Goal: Transaction & Acquisition: Purchase product/service

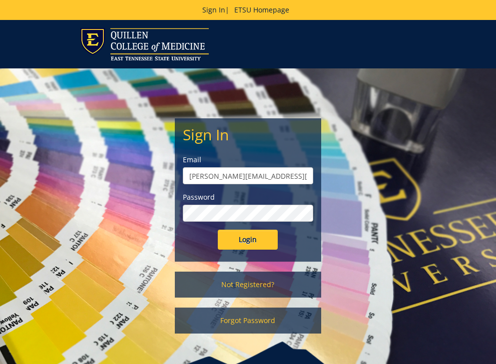
type input "sundin@etsu.edu"
click at [248, 236] on input "Login" at bounding box center [248, 240] width 60 height 20
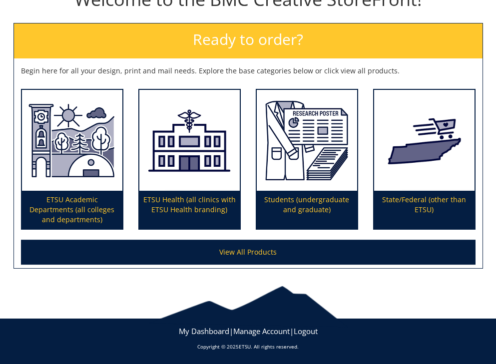
scroll to position [146, 0]
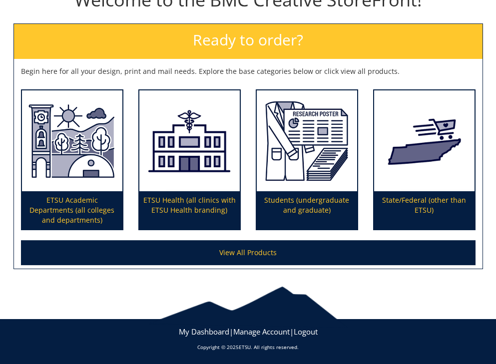
click at [233, 251] on link "View All Products" at bounding box center [248, 252] width 455 height 25
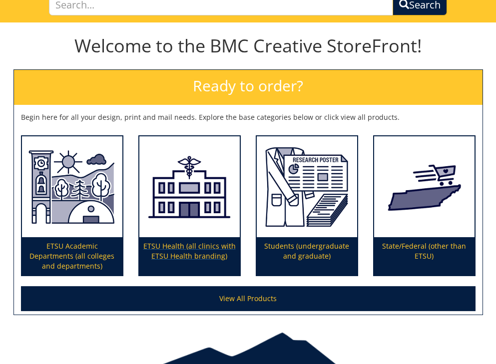
scroll to position [94, 0]
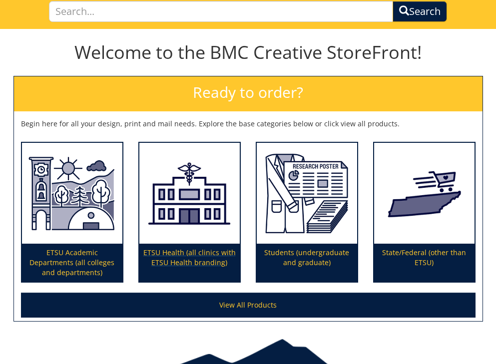
click at [194, 264] on p "ETSU Health (all clinics with ETSU Health branding)" at bounding box center [189, 263] width 100 height 38
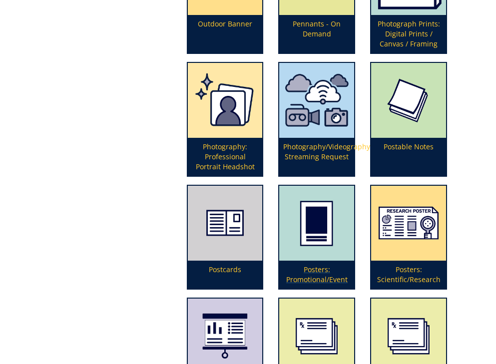
scroll to position [2749, 0]
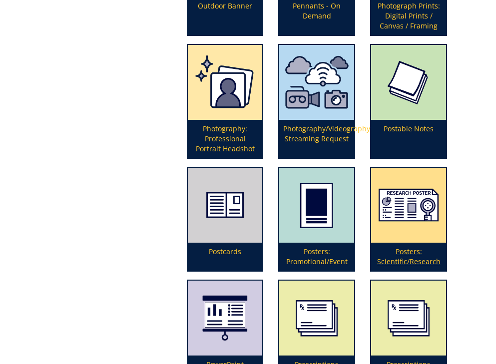
click at [416, 258] on p "Posters: Scientific/Research" at bounding box center [408, 257] width 75 height 28
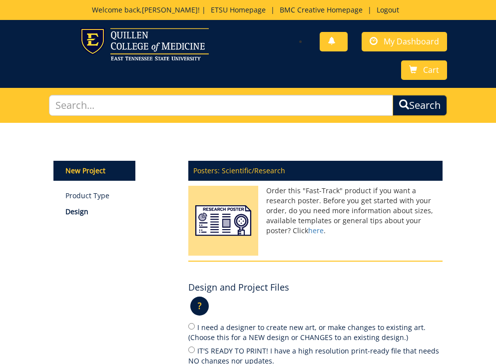
scroll to position [133, 0]
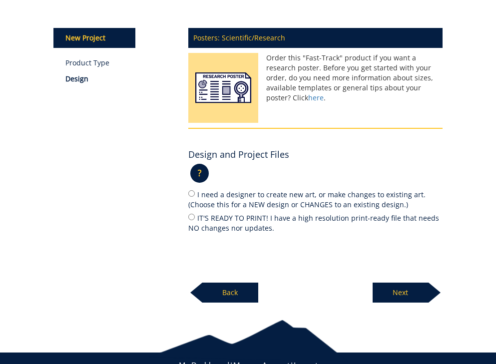
click at [193, 216] on input "IT'S READY TO PRINT! I have a high resolution print-ready file that needs NO ch…" at bounding box center [191, 217] width 6 height 6
radio input "true"
click at [420, 289] on p "Next" at bounding box center [401, 293] width 56 height 20
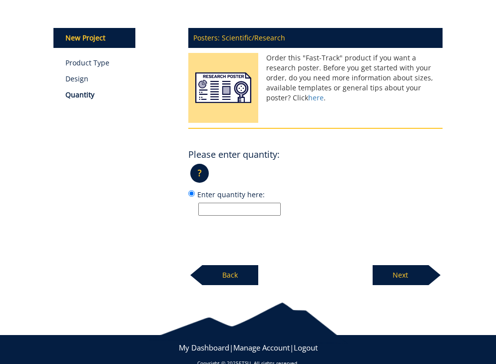
click at [242, 207] on input "Enter quantity here:" at bounding box center [239, 209] width 82 height 13
type input "5"
type input "4"
click at [399, 275] on p "Next" at bounding box center [401, 275] width 56 height 20
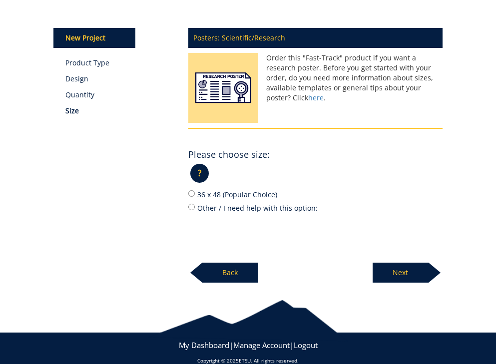
click at [191, 192] on input "36 x 48 (Popular Choice)" at bounding box center [191, 193] width 6 height 6
radio input "true"
click at [388, 267] on p "Next" at bounding box center [401, 273] width 56 height 20
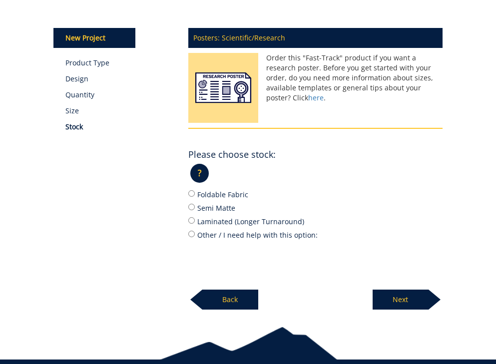
click at [193, 205] on input "Semi Matte" at bounding box center [191, 207] width 6 height 6
radio input "true"
click at [400, 298] on p "Next" at bounding box center [401, 300] width 56 height 20
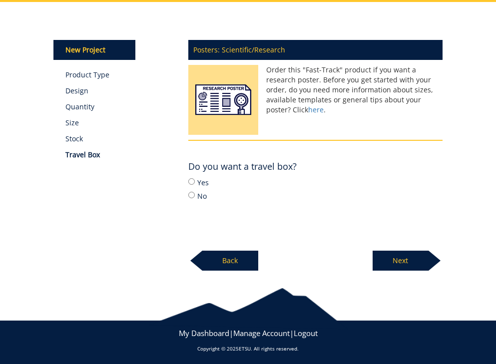
click at [192, 180] on input "Yes" at bounding box center [191, 181] width 6 height 6
radio input "true"
click at [395, 252] on p "Next" at bounding box center [401, 261] width 56 height 20
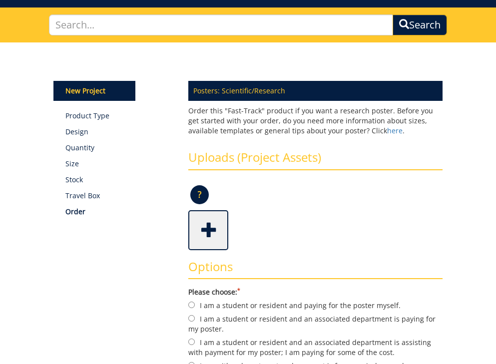
scroll to position [108, 0]
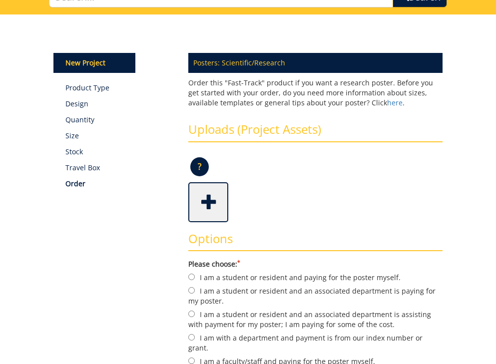
click at [207, 196] on span at bounding box center [209, 201] width 40 height 35
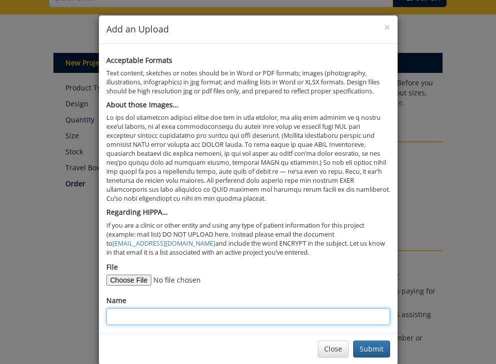
click at [148, 308] on input "Name" at bounding box center [248, 316] width 284 height 17
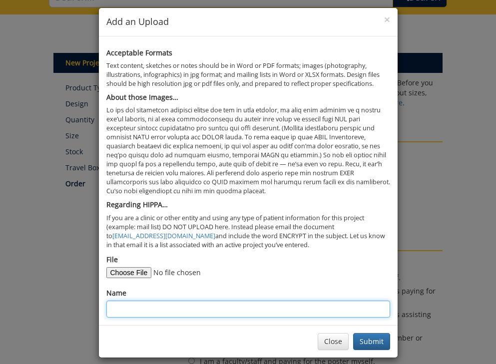
scroll to position [7, 0]
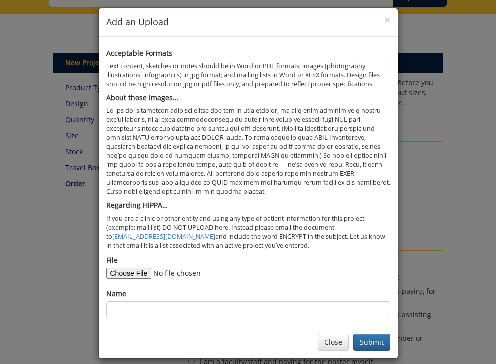
click at [137, 268] on input "File" at bounding box center [174, 273] width 136 height 11
type input "C:\fakepath\Singulitis.key"
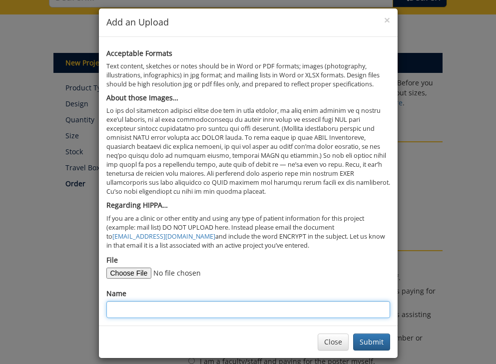
click at [189, 307] on input "Name" at bounding box center [248, 309] width 284 height 17
type input "Cervical Spine"
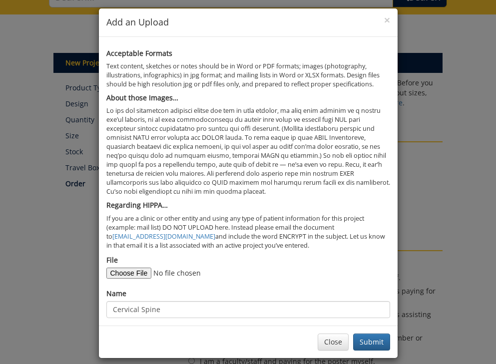
click at [162, 268] on input "File" at bounding box center [174, 273] width 136 height 11
click at [378, 334] on button "Submit" at bounding box center [371, 342] width 37 height 17
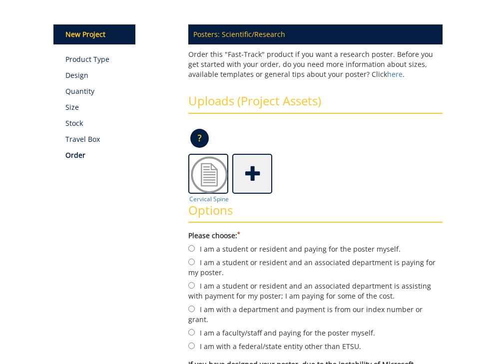
scroll to position [145, 0]
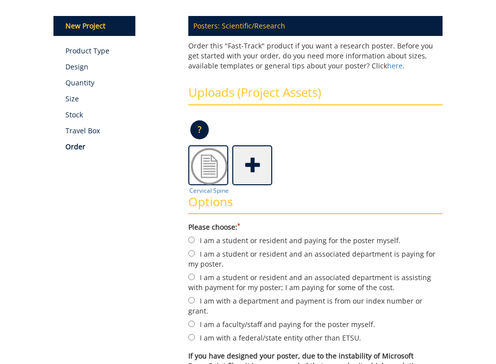
click at [255, 166] on span at bounding box center [253, 164] width 40 height 35
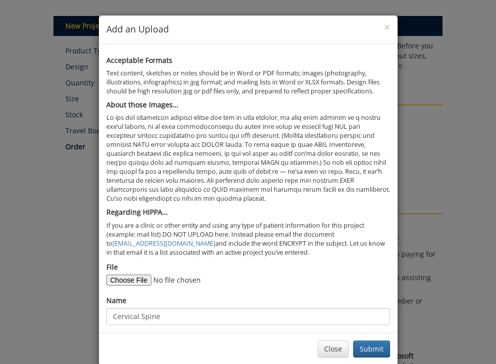
click at [126, 275] on input "File" at bounding box center [174, 280] width 136 height 11
type input "C:\fakepath\Challanges in Venous.key"
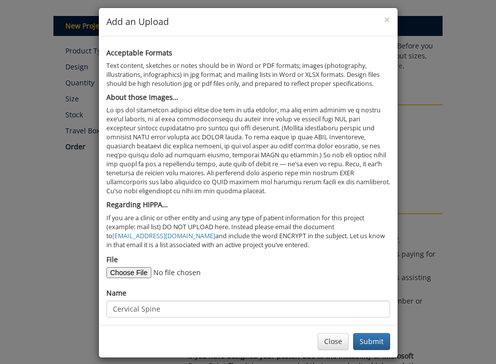
scroll to position [7, 0]
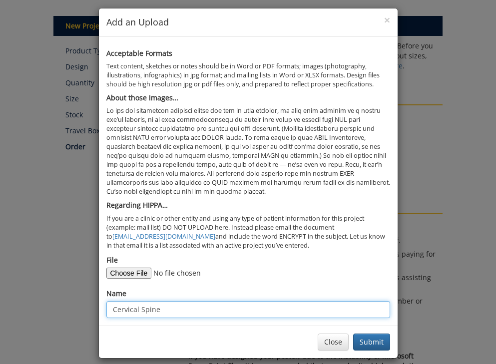
click at [234, 302] on input "Cervical Spine" at bounding box center [248, 309] width 284 height 17
drag, startPoint x: 234, startPoint y: 302, endPoint x: 97, endPoint y: 305, distance: 137.0
click at [97, 305] on div "× Add an Upload Acceptable Formats Text content, sketches or notes should be in…" at bounding box center [248, 182] width 496 height 364
type input "Challanges in IJ Access"
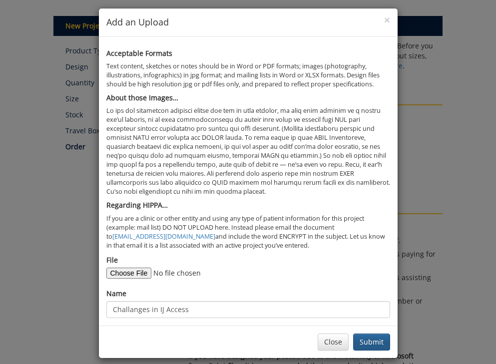
click at [368, 334] on button "Submit" at bounding box center [371, 342] width 37 height 17
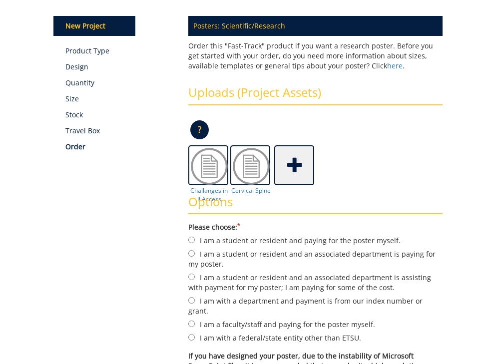
click at [292, 165] on span at bounding box center [295, 164] width 40 height 35
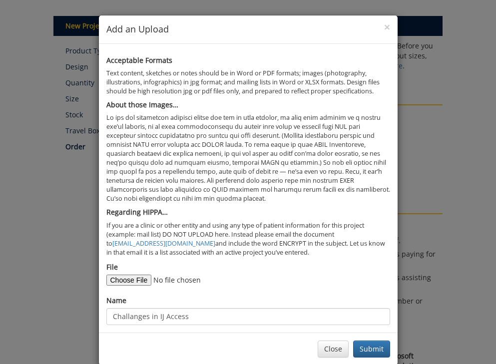
click at [136, 275] on input "File" at bounding box center [174, 280] width 136 height 11
click at [343, 341] on button "Close" at bounding box center [333, 349] width 31 height 17
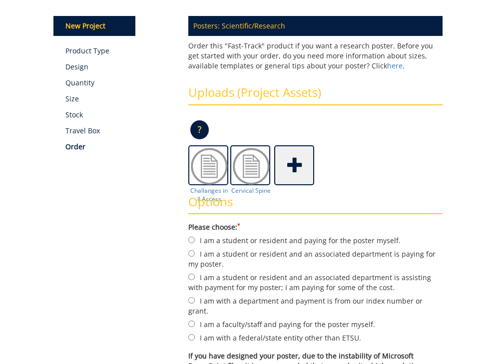
click at [291, 169] on span at bounding box center [295, 164] width 40 height 35
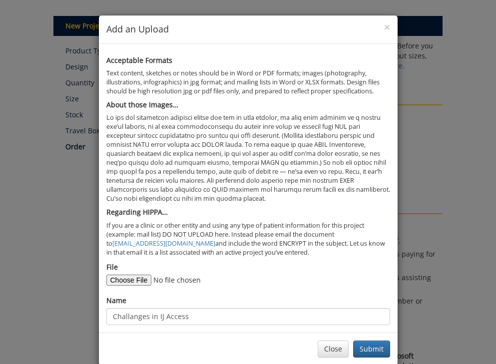
click at [133, 275] on input "File" at bounding box center [174, 280] width 136 height 11
type input "C:\fakepath\Severe Neglect.key"
click at [250, 296] on div "Name Challanges in IJ Access" at bounding box center [248, 310] width 284 height 29
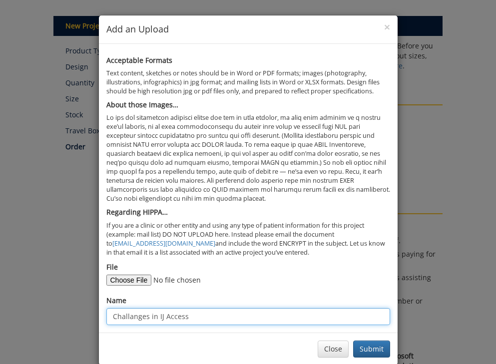
drag, startPoint x: 239, startPoint y: 304, endPoint x: 28, endPoint y: 308, distance: 210.5
click at [28, 308] on div "× Add an Upload Acceptable Formats Text content, sketches or notes should be in…" at bounding box center [248, 182] width 496 height 364
type input "Severe Neglect"
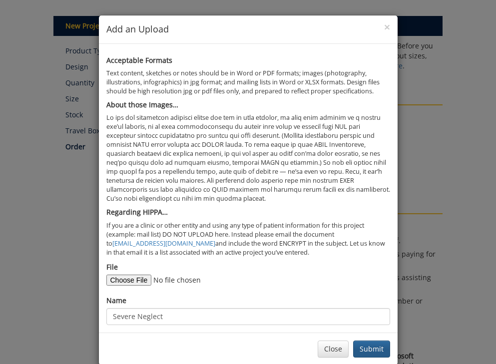
click at [355, 342] on button "Submit" at bounding box center [371, 349] width 37 height 17
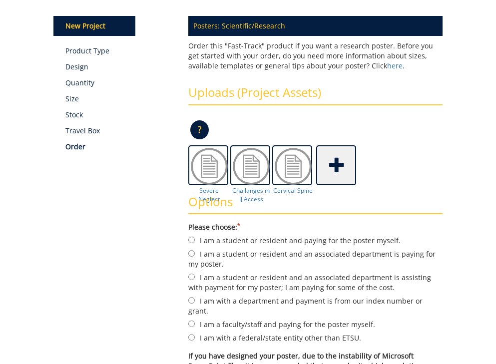
click at [336, 160] on span at bounding box center [337, 164] width 40 height 35
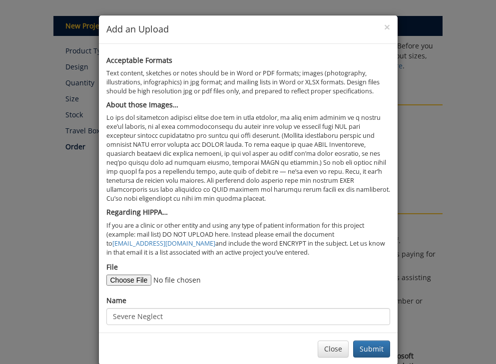
click at [140, 275] on input "File" at bounding box center [174, 280] width 136 height 11
click at [340, 341] on button "Close" at bounding box center [333, 349] width 31 height 17
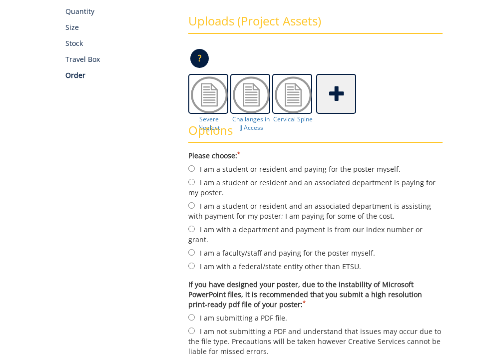
scroll to position [226, 0]
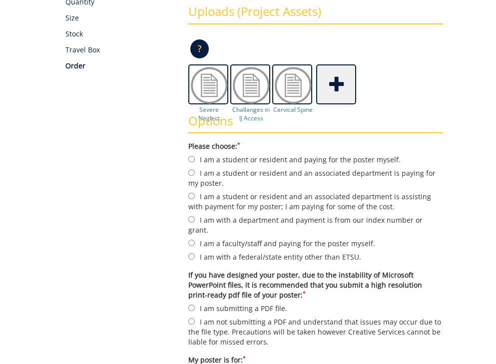
click at [191, 170] on input "I am a student or resident and an associated department is paying for my poster." at bounding box center [191, 172] width 6 height 6
radio input "true"
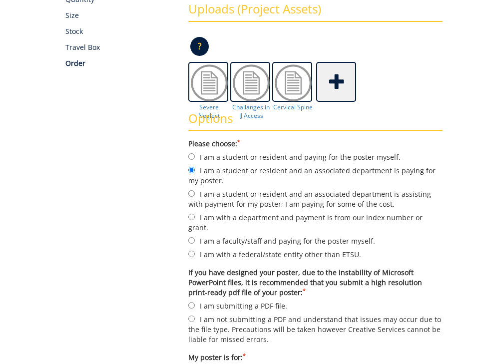
scroll to position [188, 0]
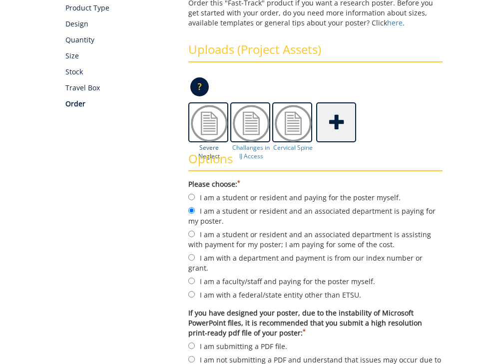
click at [194, 125] on img at bounding box center [209, 123] width 40 height 40
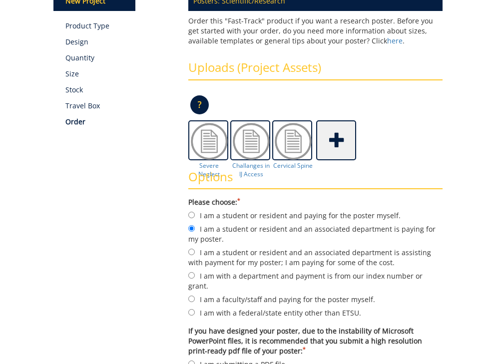
scroll to position [165, 0]
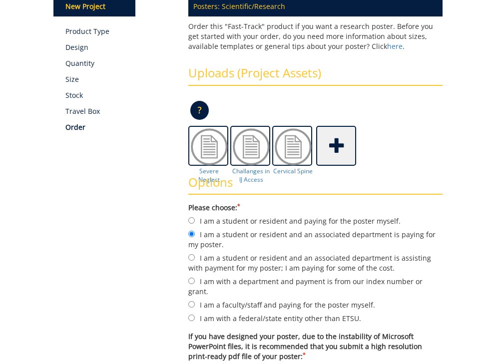
click at [218, 132] on img at bounding box center [209, 147] width 40 height 40
click at [207, 144] on img at bounding box center [209, 147] width 40 height 40
click at [217, 152] on img at bounding box center [209, 147] width 40 height 40
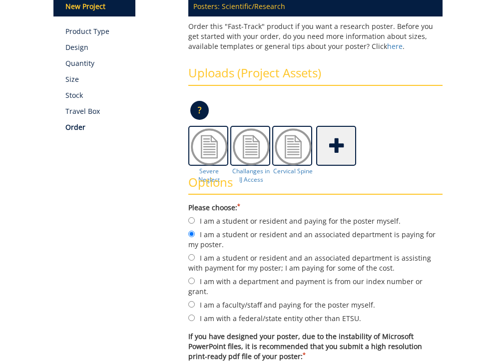
click at [211, 166] on div "Options Please choose: * I am a student or resident and paying for the poster m…" at bounding box center [315, 323] width 269 height 314
click at [211, 176] on h3 "Options" at bounding box center [315, 185] width 254 height 19
click at [207, 150] on img at bounding box center [209, 147] width 40 height 40
click at [303, 166] on div "Options Please choose: * I am a student or resident and paying for the poster m…" at bounding box center [315, 323] width 269 height 314
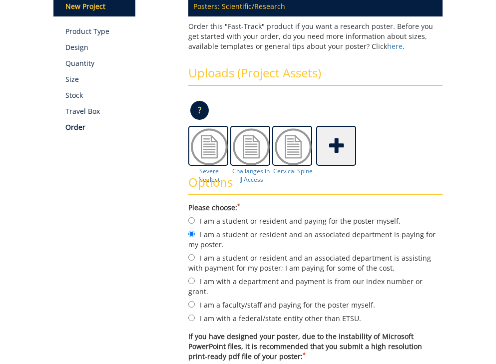
click at [297, 168] on div "Options Please choose: * I am a student or resident and paying for the poster m…" at bounding box center [315, 323] width 269 height 314
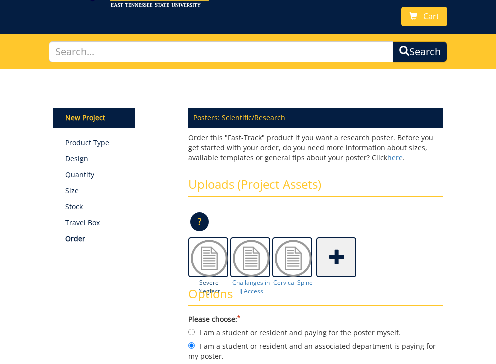
scroll to position [89, 0]
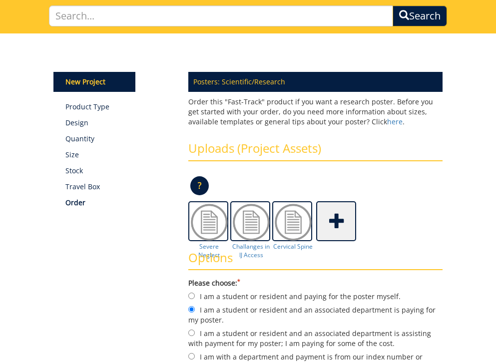
click at [356, 229] on span at bounding box center [337, 220] width 40 height 35
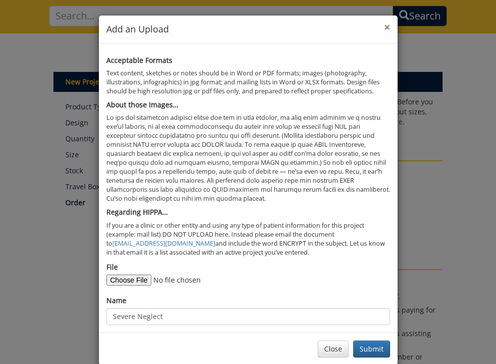
click at [384, 29] on span "×" at bounding box center [387, 27] width 6 height 14
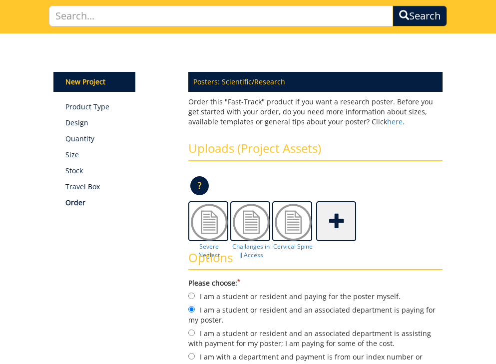
click at [91, 81] on p "New Project" at bounding box center [94, 82] width 82 height 20
click at [72, 81] on p "New Project" at bounding box center [94, 82] width 82 height 20
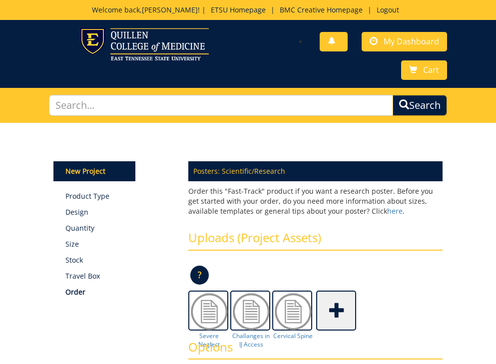
scroll to position [0, 0]
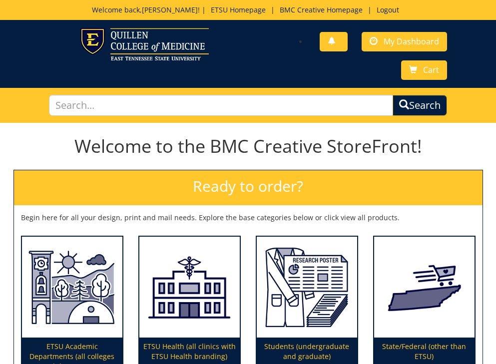
scroll to position [94, 0]
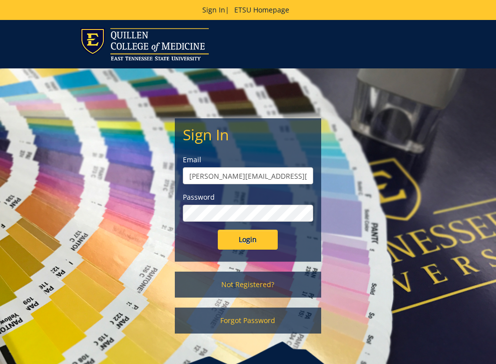
type input "sundin@etsu.edu"
click at [249, 246] on input "Login" at bounding box center [248, 240] width 60 height 20
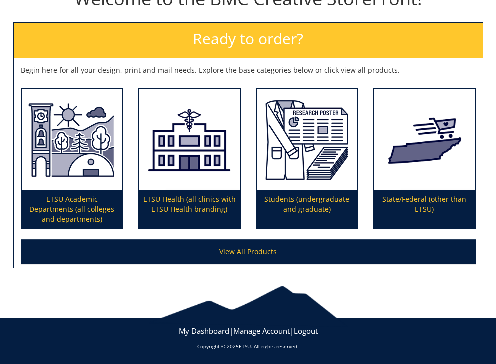
scroll to position [146, 0]
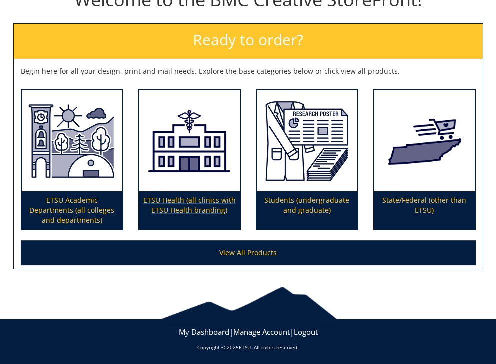
click at [185, 185] on img at bounding box center [189, 140] width 100 height 101
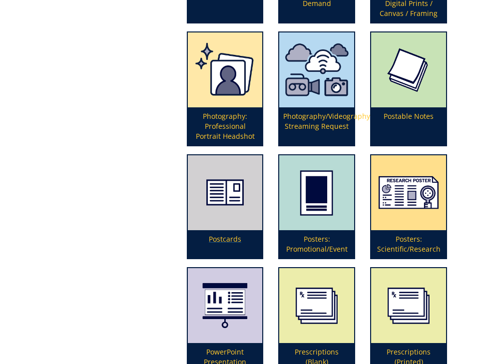
scroll to position [2770, 0]
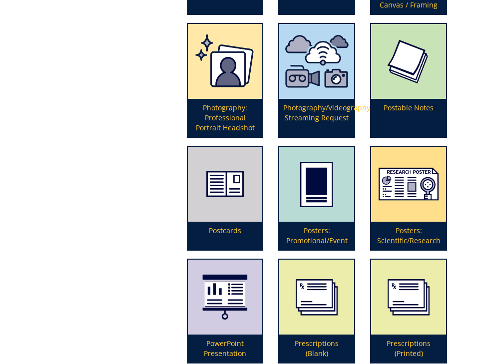
click at [412, 230] on p "Posters: Scientific/Research" at bounding box center [408, 236] width 75 height 28
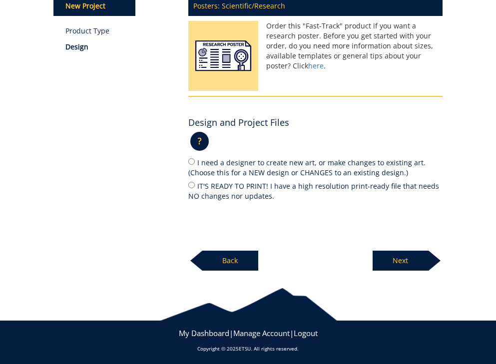
scroll to position [164, 0]
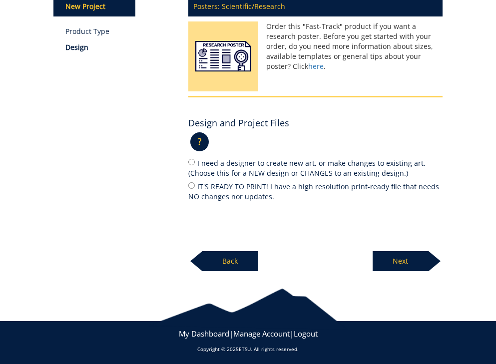
click at [191, 182] on input "IT'S READY TO PRINT! I have a high resolution print-ready file that needs NO ch…" at bounding box center [191, 185] width 6 height 6
radio input "true"
click at [411, 256] on p "Next" at bounding box center [401, 261] width 56 height 20
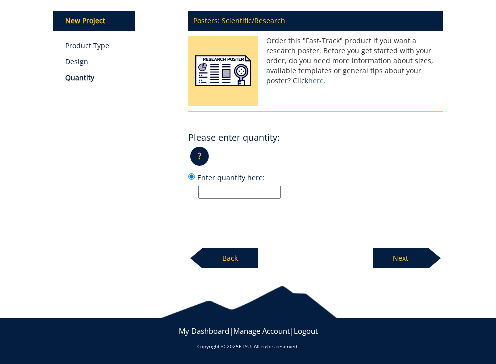
click at [257, 193] on input "Enter quantity here:" at bounding box center [239, 192] width 82 height 13
type input "3"
click at [388, 245] on div "Next" at bounding box center [408, 254] width 70 height 27
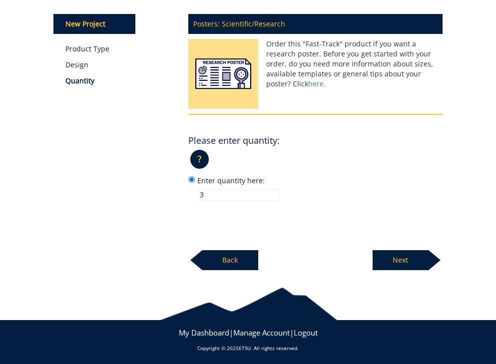
scroll to position [144, 0]
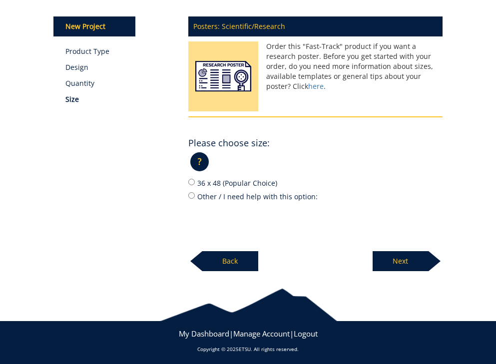
click at [186, 179] on div "Posters: Scientific/Research Order this "Fast-Track" product if you want a rese…" at bounding box center [315, 140] width 269 height 261
click at [192, 179] on input "36 x 48 (Popular Choice)" at bounding box center [191, 182] width 6 height 6
radio input "true"
click at [416, 265] on p "Next" at bounding box center [401, 261] width 56 height 20
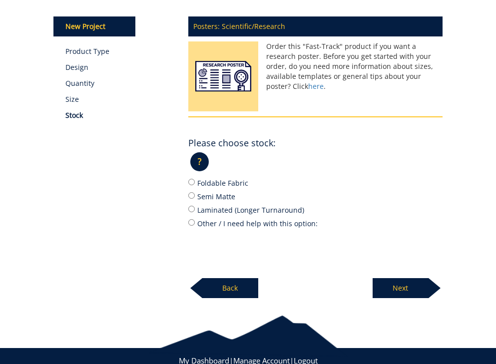
click at [192, 193] on input "Semi Matte" at bounding box center [191, 195] width 6 height 6
radio input "true"
click at [414, 289] on p "Next" at bounding box center [401, 288] width 56 height 20
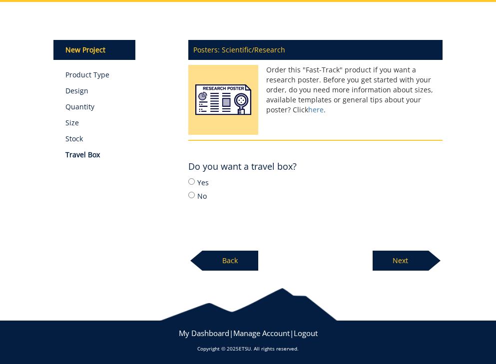
click at [187, 179] on div "Posters: Scientific/Research Order this "Fast-Track" product if you want a rese…" at bounding box center [315, 152] width 269 height 237
click at [190, 180] on input "Yes" at bounding box center [191, 181] width 6 height 6
radio input "true"
click at [405, 265] on p "Next" at bounding box center [401, 261] width 56 height 20
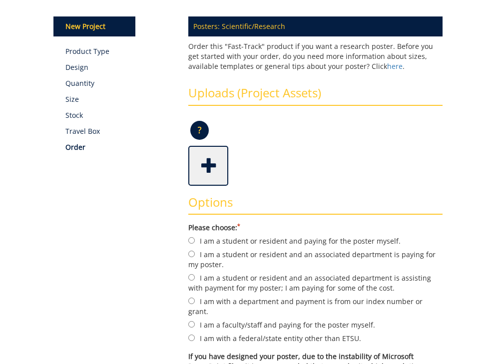
scroll to position [167, 0]
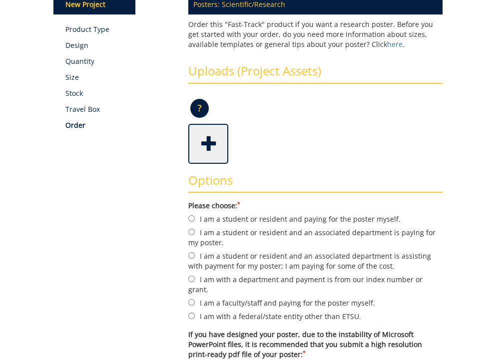
click at [208, 142] on span at bounding box center [209, 142] width 40 height 35
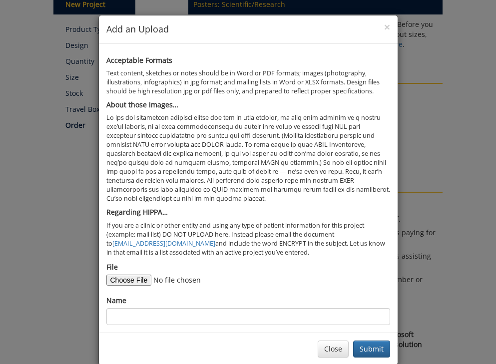
click at [134, 275] on input "File" at bounding box center [174, 280] width 136 height 11
type input "C:\fakepath\Singulitis.pdf"
click at [208, 318] on div "Acceptable Formats Text content, sketches or notes should be in Word or PDF for…" at bounding box center [248, 188] width 299 height 289
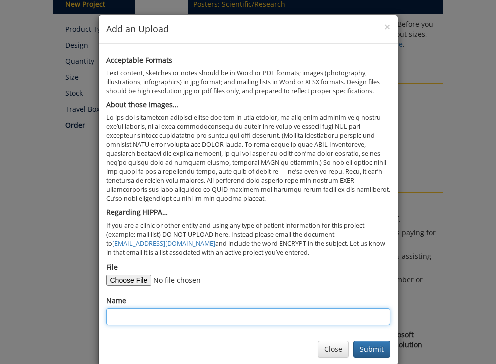
click at [205, 312] on input "Name" at bounding box center [248, 316] width 284 height 17
type input "Singuliits"
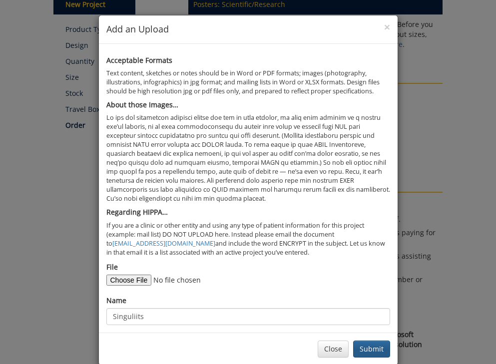
click at [361, 341] on button "Submit" at bounding box center [371, 349] width 37 height 17
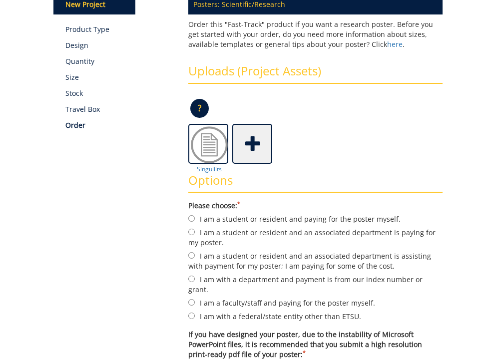
click at [271, 151] on span at bounding box center [253, 142] width 40 height 35
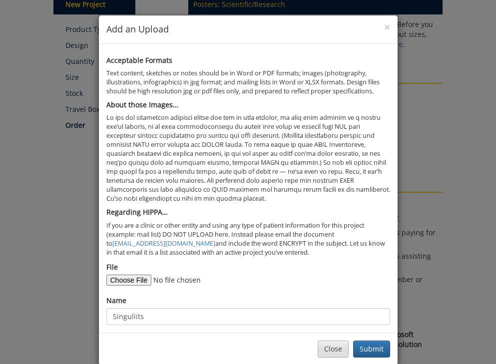
click at [341, 342] on button "Close" at bounding box center [333, 349] width 31 height 17
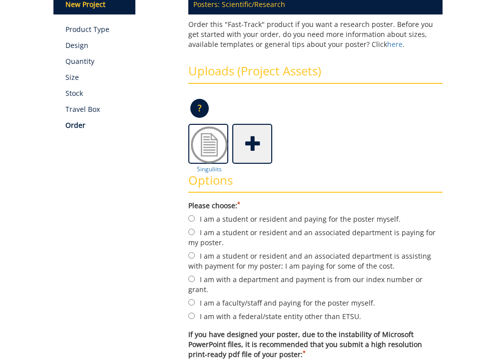
click at [258, 131] on span at bounding box center [253, 142] width 40 height 35
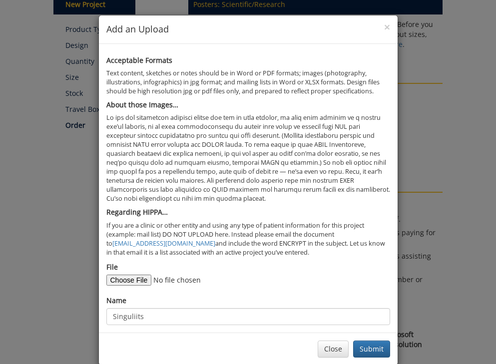
click at [126, 275] on input "File" at bounding box center [174, 280] width 136 height 11
type input "C:\fakepath\Challanges in Venous.pdf"
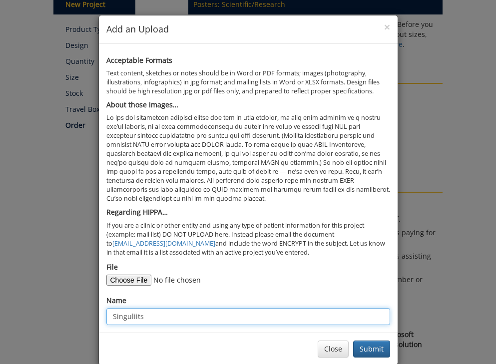
click at [181, 309] on input "Singuliits" at bounding box center [248, 316] width 284 height 17
drag, startPoint x: 181, startPoint y: 309, endPoint x: 99, endPoint y: 301, distance: 82.8
click at [99, 301] on div "Acceptable Formats Text content, sketches or notes should be in Word or PDF for…" at bounding box center [248, 188] width 299 height 289
type input "Venous Pressure"
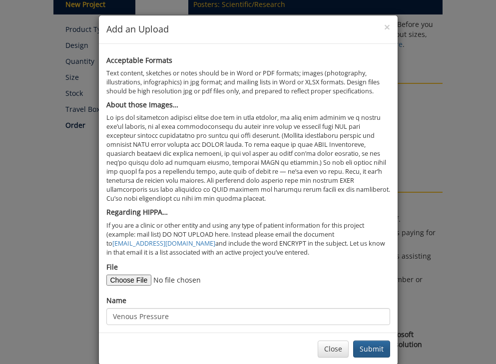
click at [368, 341] on button "Submit" at bounding box center [371, 349] width 37 height 17
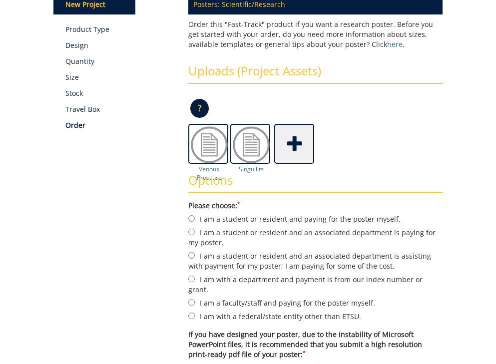
click at [293, 146] on span at bounding box center [295, 142] width 40 height 35
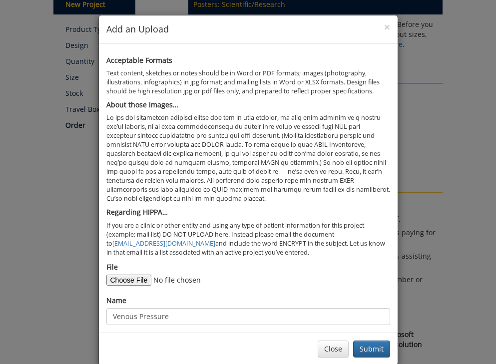
click at [125, 275] on input "File" at bounding box center [174, 280] width 136 height 11
type input "C:\fakepath\Severe Neglect.pdf"
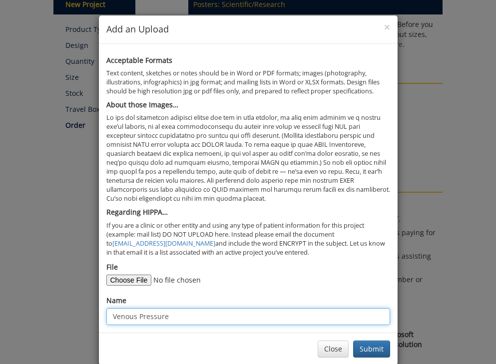
click at [213, 308] on input "Venous Pressure" at bounding box center [248, 316] width 284 height 17
drag, startPoint x: 206, startPoint y: 308, endPoint x: 83, endPoint y: 309, distance: 122.5
click at [83, 309] on div "× Add an Upload Acceptable Formats Text content, sketches or notes should be in…" at bounding box center [248, 182] width 496 height 364
type input "Severe Neglect"
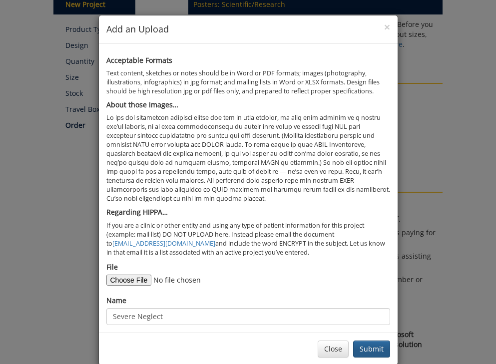
click at [379, 341] on button "Submit" at bounding box center [371, 349] width 37 height 17
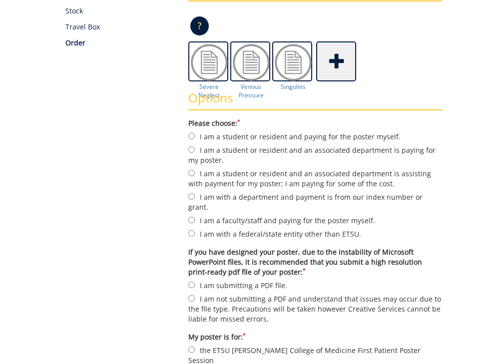
scroll to position [250, 0]
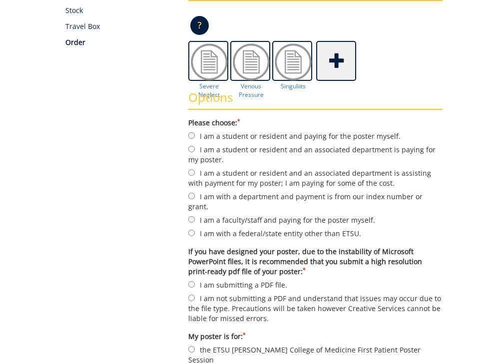
click at [190, 146] on input "I am a student or resident and an associated department is paying for my poster." at bounding box center [191, 149] width 6 height 6
radio input "true"
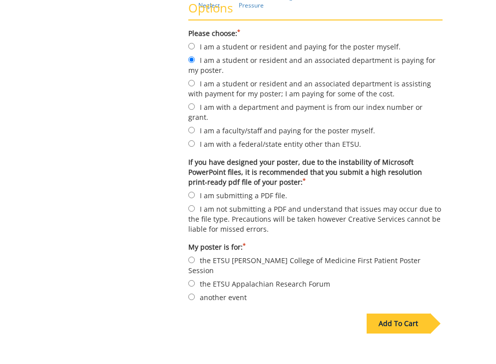
scroll to position [348, 0]
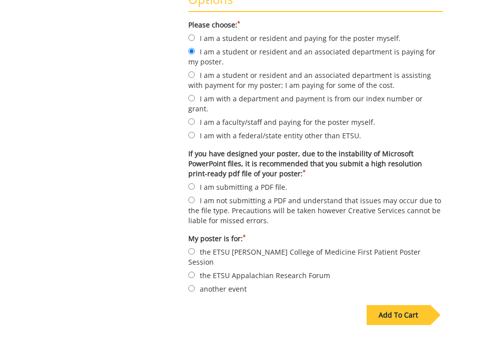
click at [189, 183] on input "I am submitting a PDF file." at bounding box center [191, 186] width 6 height 6
radio input "true"
click at [191, 285] on input "another event" at bounding box center [191, 288] width 6 height 6
radio input "true"
click at [393, 305] on div "Add To Cart" at bounding box center [398, 315] width 63 height 20
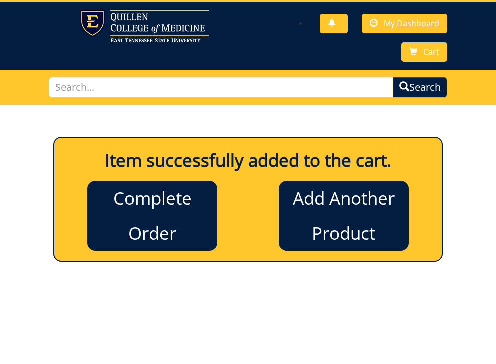
scroll to position [15, 0]
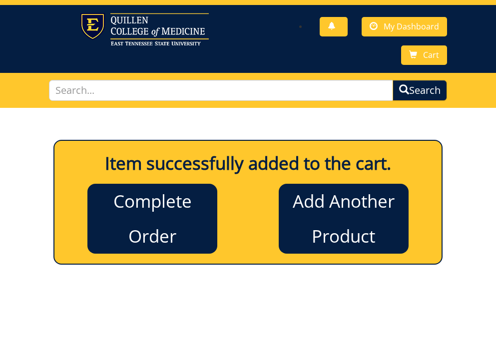
click at [167, 228] on link "Complete Order" at bounding box center [152, 219] width 130 height 70
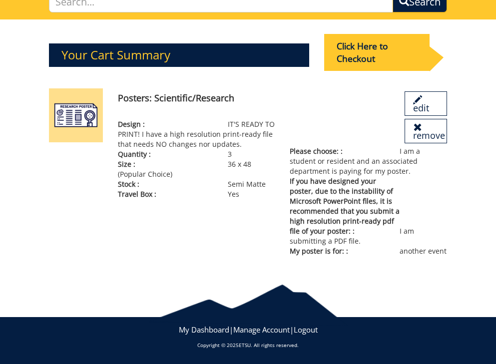
scroll to position [108, 0]
click at [361, 49] on div "Click Here to Checkout" at bounding box center [376, 52] width 105 height 37
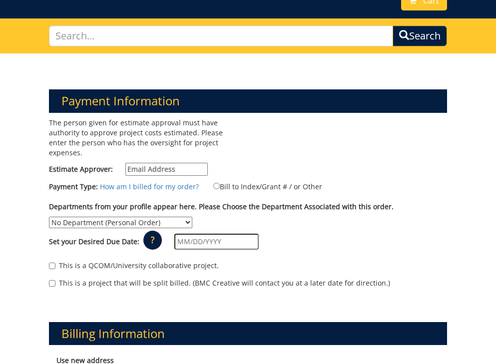
scroll to position [71, 0]
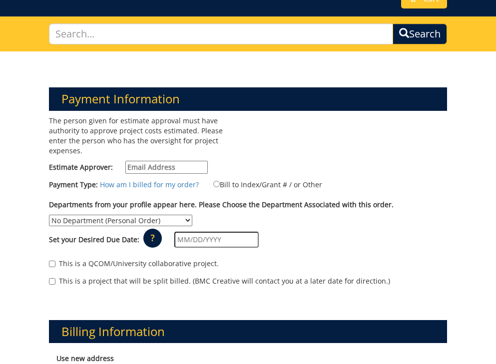
click at [190, 165] on div "The person given for estimate approval must have authority to approve project c…" at bounding box center [144, 147] width 207 height 63
type input "[PERSON_NAME]"
type input "[PERSON_NAME][EMAIL_ADDRESS][DOMAIN_NAME]"
click at [197, 234] on input "text" at bounding box center [216, 240] width 84 height 16
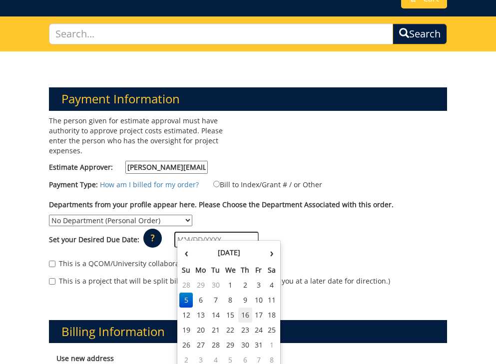
click at [245, 318] on td "16" at bounding box center [245, 315] width 14 height 15
type input "[DATE]"
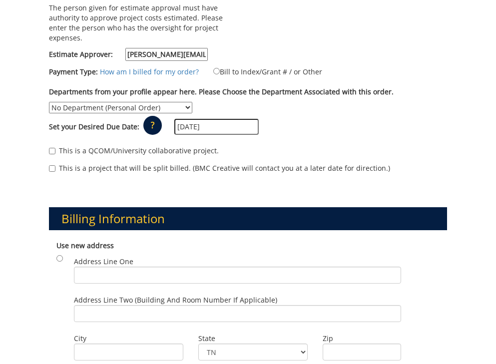
scroll to position [273, 0]
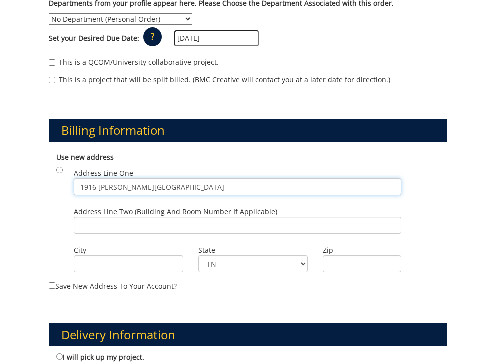
type input "1916 Wheeler Street"
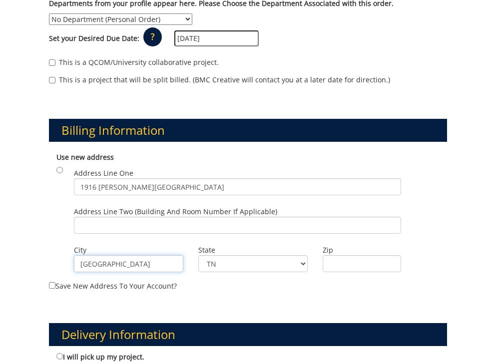
type input "Johnson City"
type input "37604"
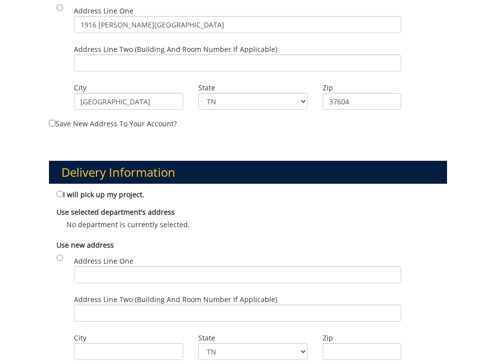
scroll to position [437, 0]
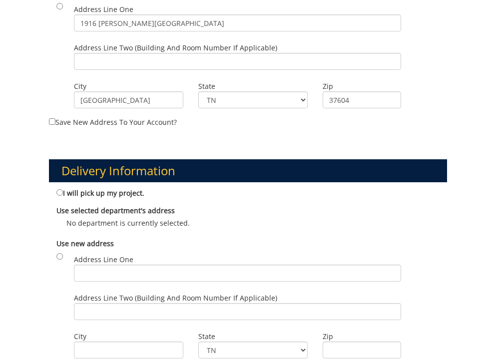
click at [60, 189] on input "I will pick up my project." at bounding box center [59, 192] width 6 height 6
radio input "true"
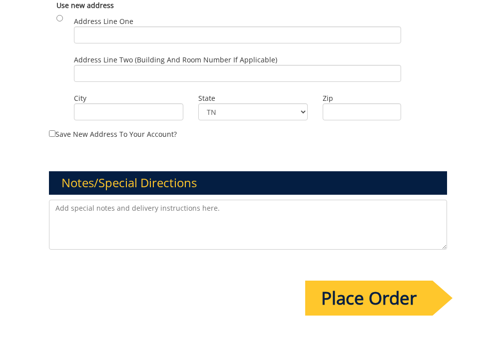
scroll to position [699, 0]
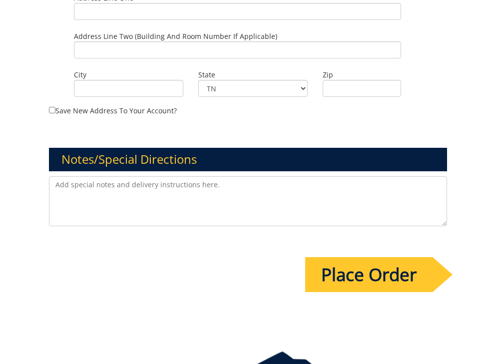
click at [365, 262] on input "Place Order" at bounding box center [368, 274] width 127 height 35
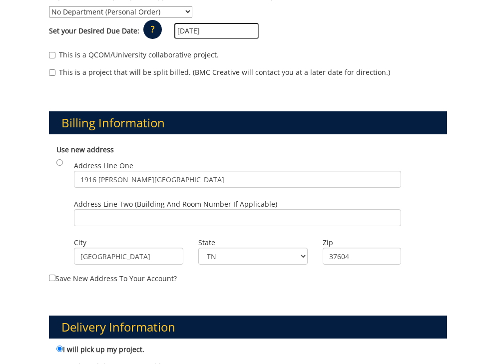
scroll to position [317, 0]
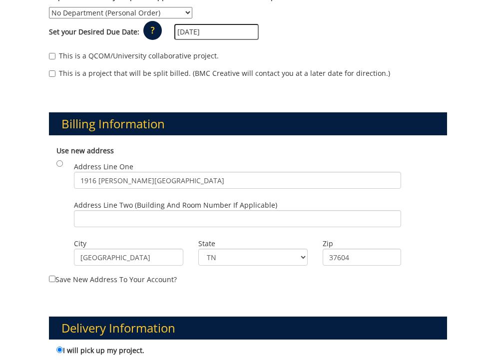
click at [59, 160] on input "radio" at bounding box center [59, 163] width 6 height 6
radio input "true"
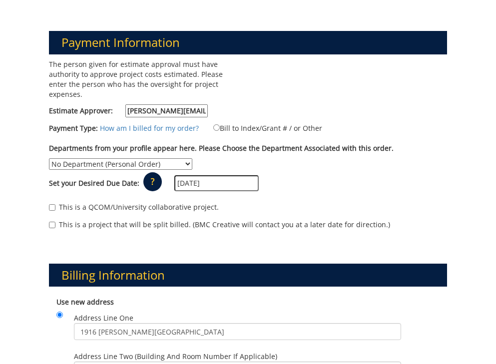
scroll to position [164, 0]
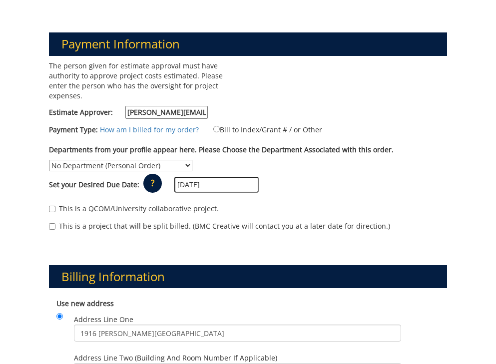
click at [214, 126] on input "Bill to Index/Grant # / or Other" at bounding box center [216, 129] width 6 height 6
radio input "true"
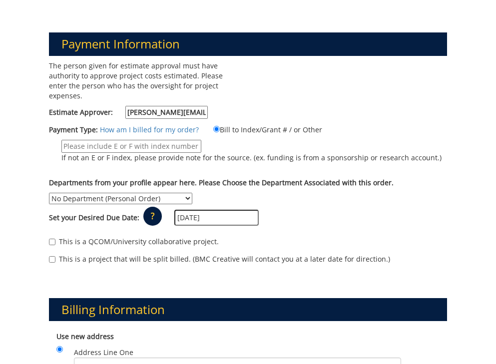
click at [147, 140] on input "If not an E or F index, please provide note for the source. (ex. funding is fro…" at bounding box center [131, 146] width 140 height 13
type input "E34330"
click at [386, 169] on div "The person given for estimate approval must have authority to approve project c…" at bounding box center [248, 167] width 414 height 213
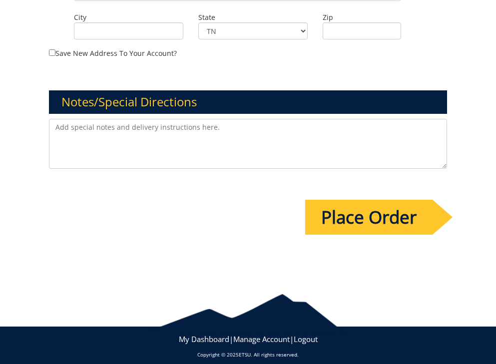
scroll to position [826, 0]
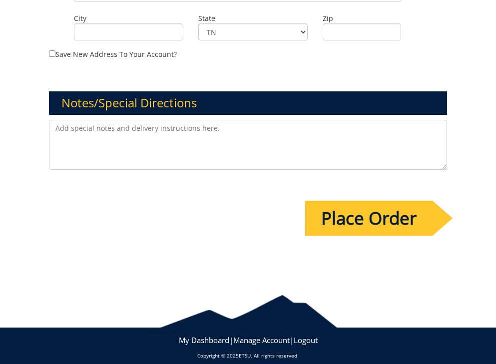
click at [362, 209] on input "Place Order" at bounding box center [368, 218] width 127 height 35
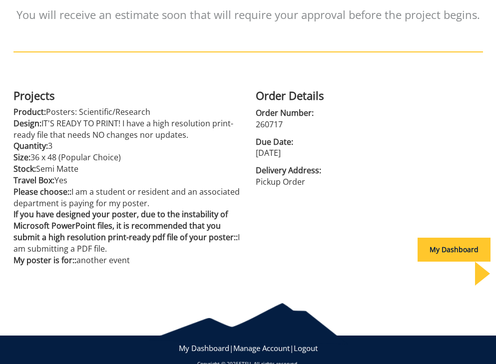
scroll to position [202, 0]
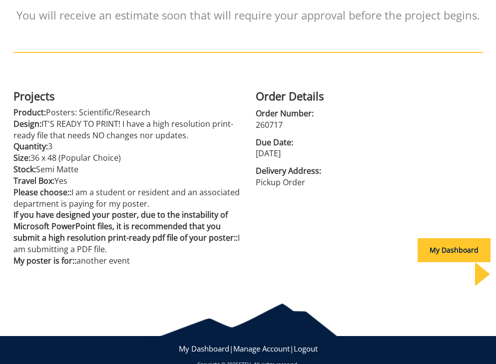
click at [430, 245] on div "My Dashboard" at bounding box center [454, 250] width 73 height 24
